Goal: Use online tool/utility: Utilize a website feature to perform a specific function

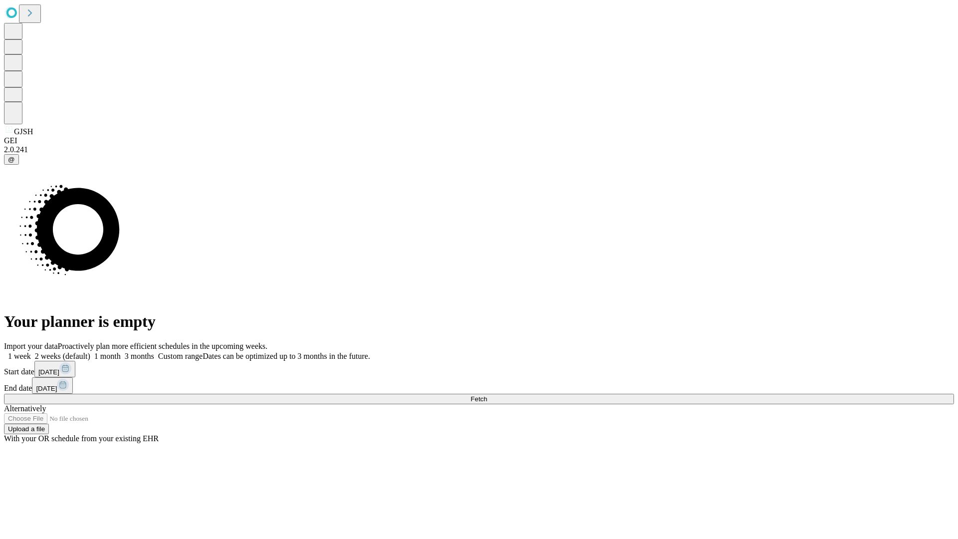
click at [487, 395] on span "Fetch" at bounding box center [478, 398] width 16 height 7
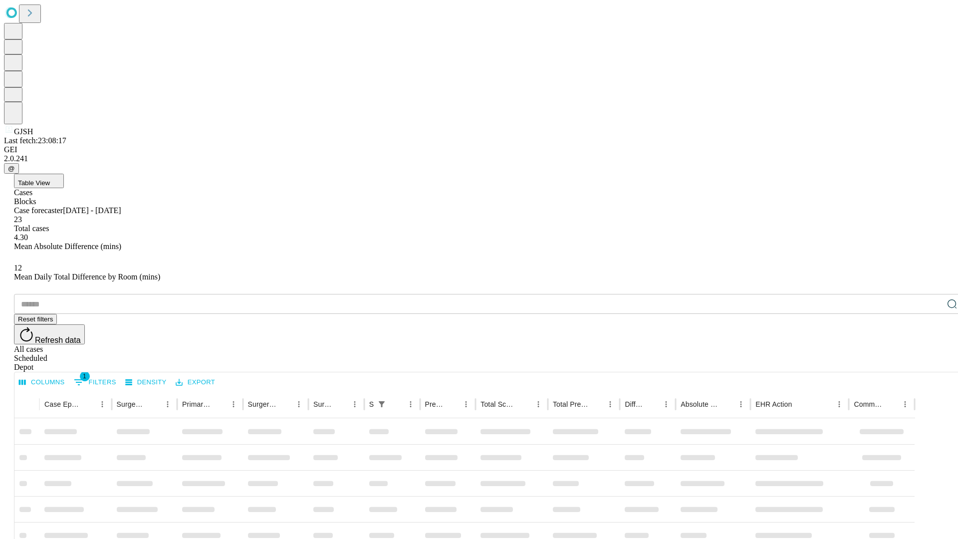
click at [50, 179] on span "Table View" at bounding box center [34, 182] width 32 height 7
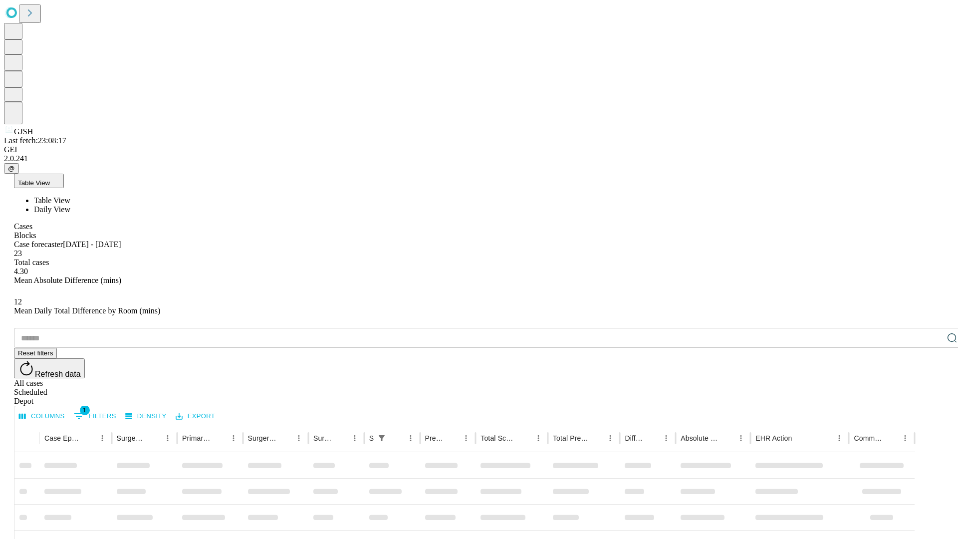
click at [70, 205] on span "Daily View" at bounding box center [52, 209] width 36 height 8
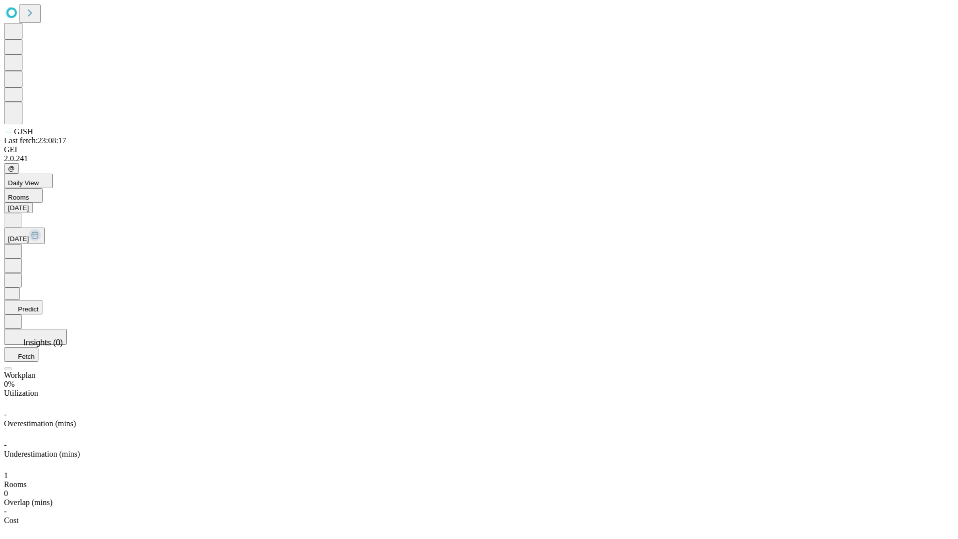
click at [42, 300] on button "Predict" at bounding box center [23, 307] width 38 height 14
